Goal: Information Seeking & Learning: Learn about a topic

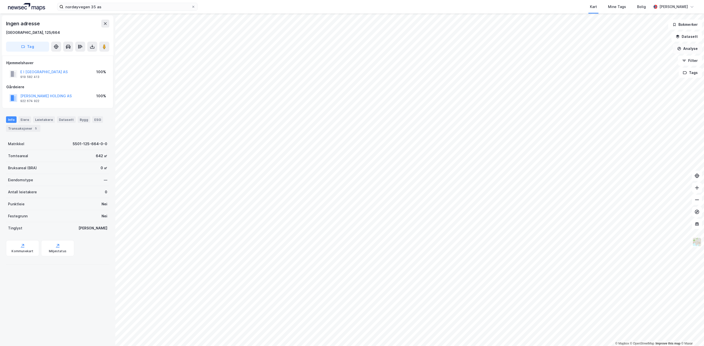
click at [692, 47] on button "Analyse" at bounding box center [687, 49] width 29 height 10
click at [685, 46] on button "Analyse" at bounding box center [687, 49] width 29 height 10
click at [630, 55] on div "Tegn område" at bounding box center [641, 59] width 58 height 8
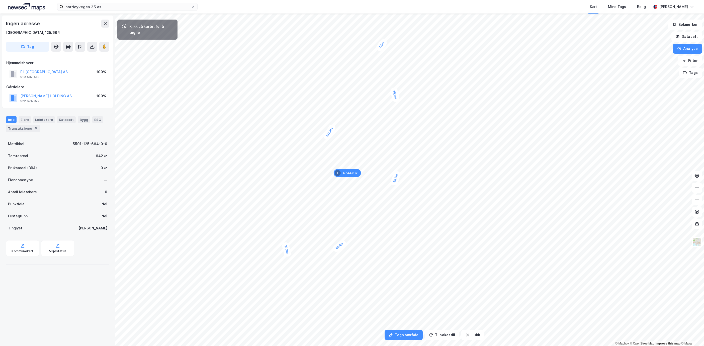
click at [383, 44] on div "2,1m" at bounding box center [381, 45] width 13 height 15
click at [148, 53] on button "Vis eiendommer" at bounding box center [147, 57] width 54 height 8
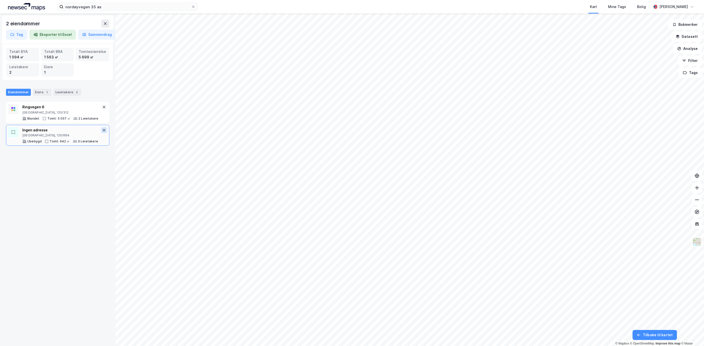
click at [102, 130] on icon at bounding box center [104, 130] width 4 height 4
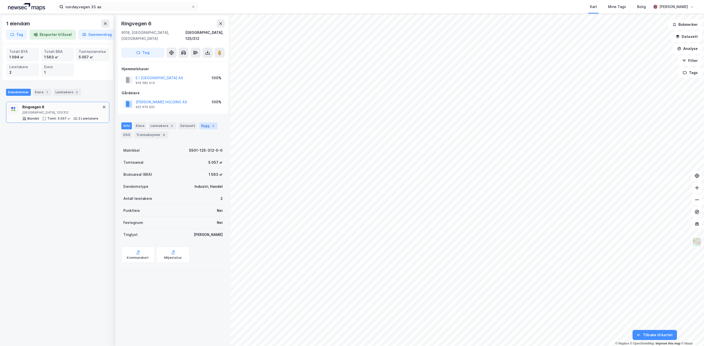
click at [204, 122] on div "Bygg 2" at bounding box center [208, 125] width 19 height 7
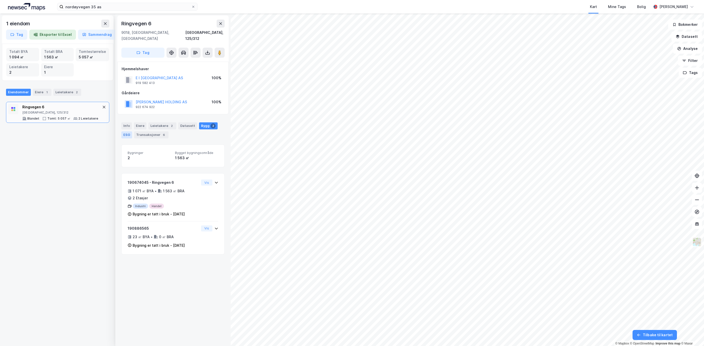
click at [123, 131] on div "ESG" at bounding box center [126, 134] width 11 height 7
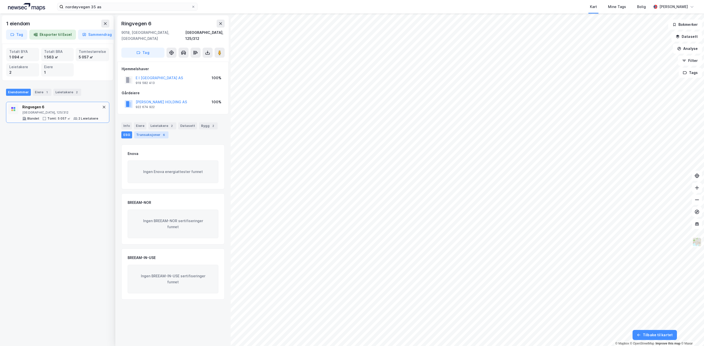
click at [147, 131] on div "Transaksjoner 6" at bounding box center [151, 134] width 34 height 7
